Goal: Task Accomplishment & Management: Manage account settings

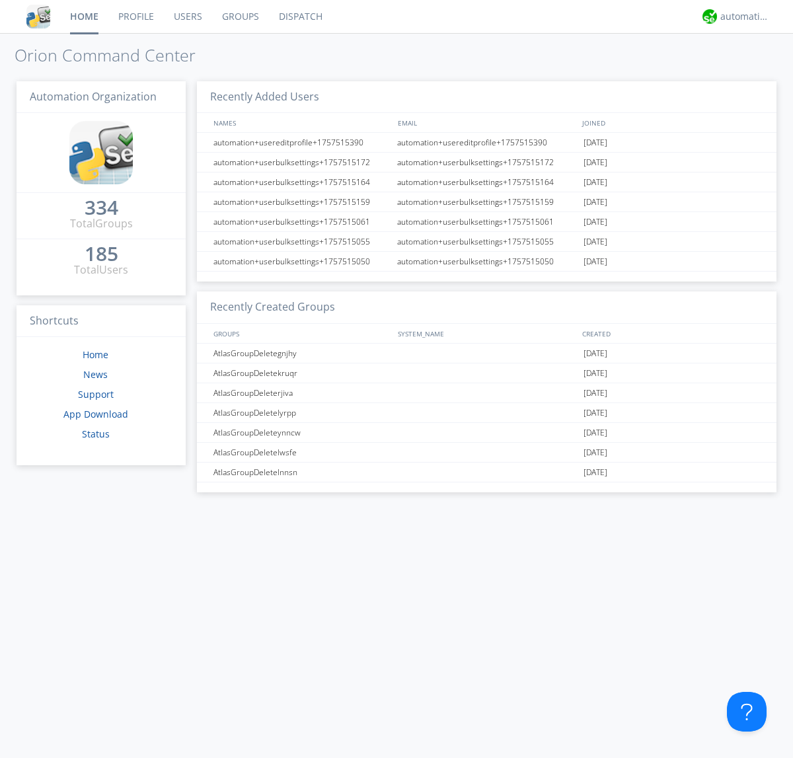
click at [239, 17] on link "Groups" at bounding box center [240, 16] width 57 height 33
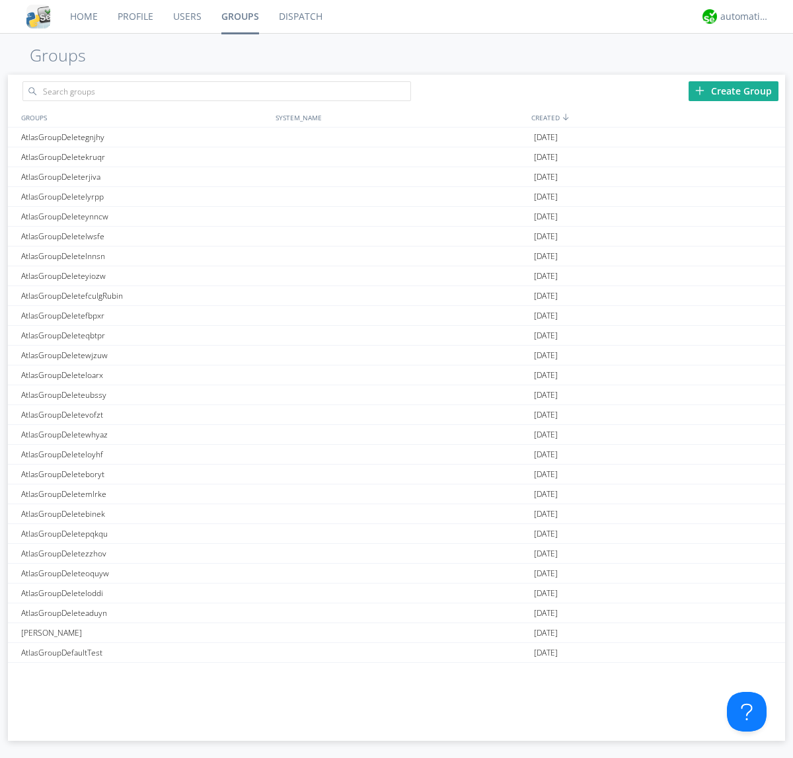
click at [733, 90] on div "Create Group" at bounding box center [733, 91] width 90 height 20
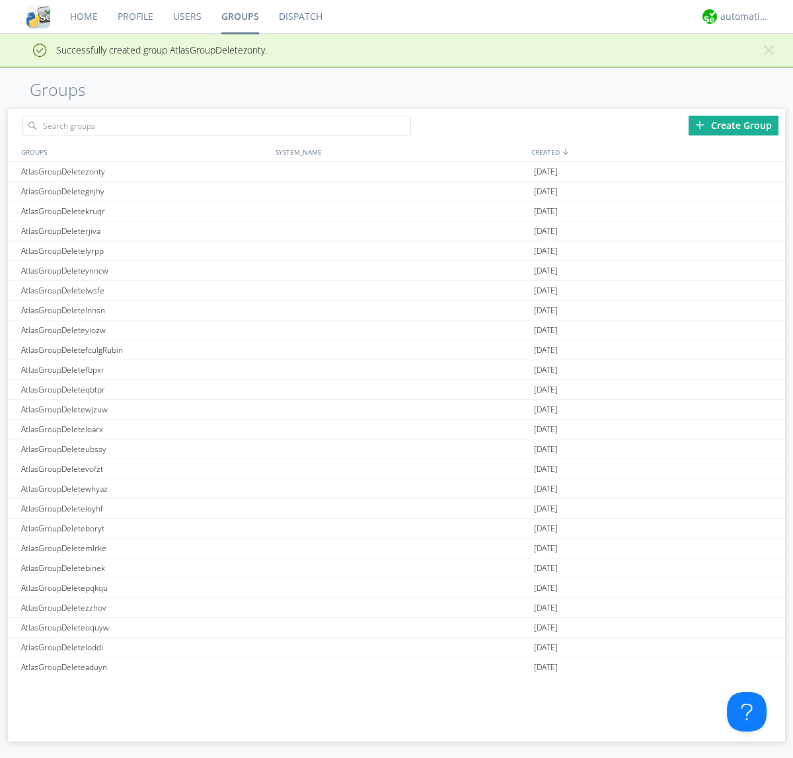
click at [239, 17] on link "Groups" at bounding box center [239, 16] width 57 height 33
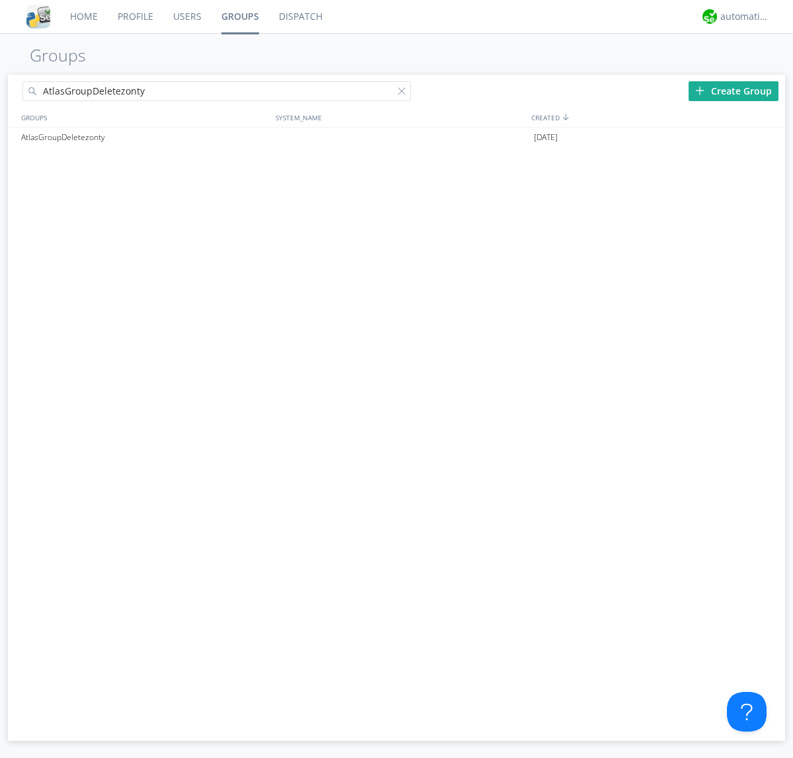
type input "AtlasGroupDeletezonty"
click at [404, 93] on div at bounding box center [404, 93] width 13 height 13
type input "AtlasGroupDeletezonty"
click at [767, 137] on div at bounding box center [767, 137] width 13 height 11
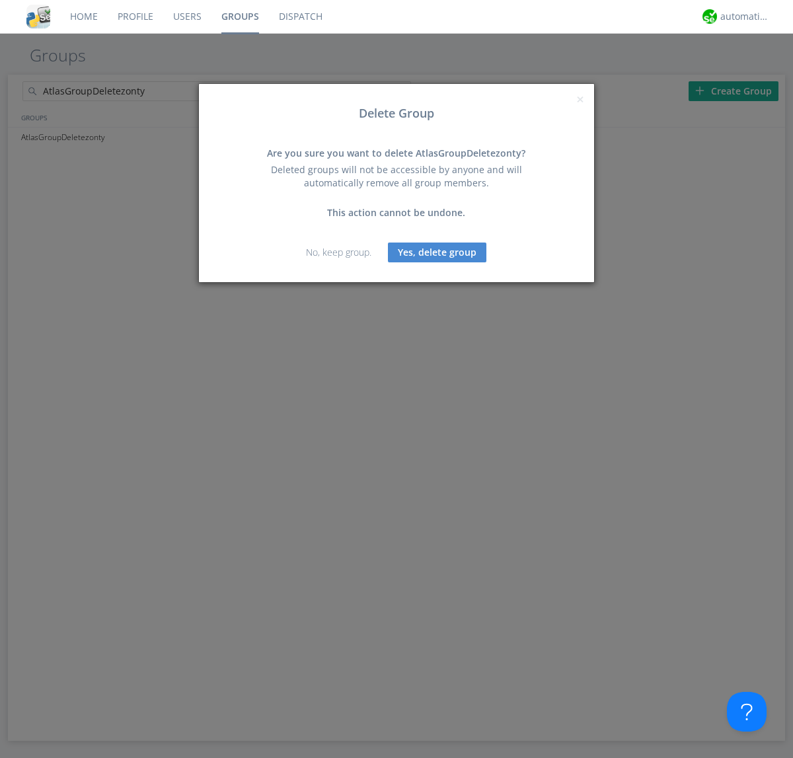
click at [437, 252] on button "Yes, delete group" at bounding box center [437, 252] width 98 height 20
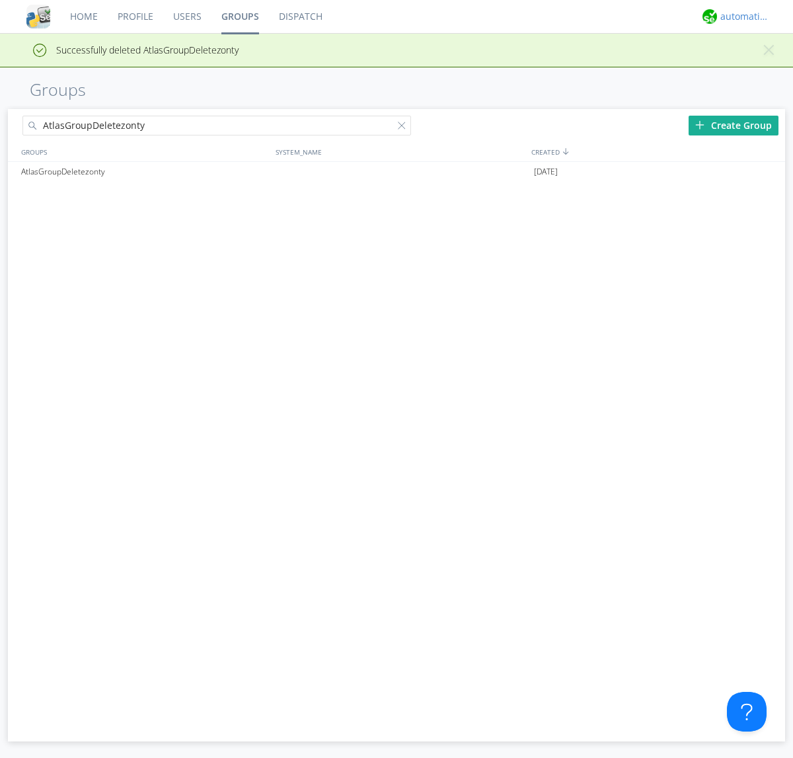
click at [741, 17] on div "automation+atlas" at bounding box center [745, 16] width 50 height 13
